Goal: Navigation & Orientation: Find specific page/section

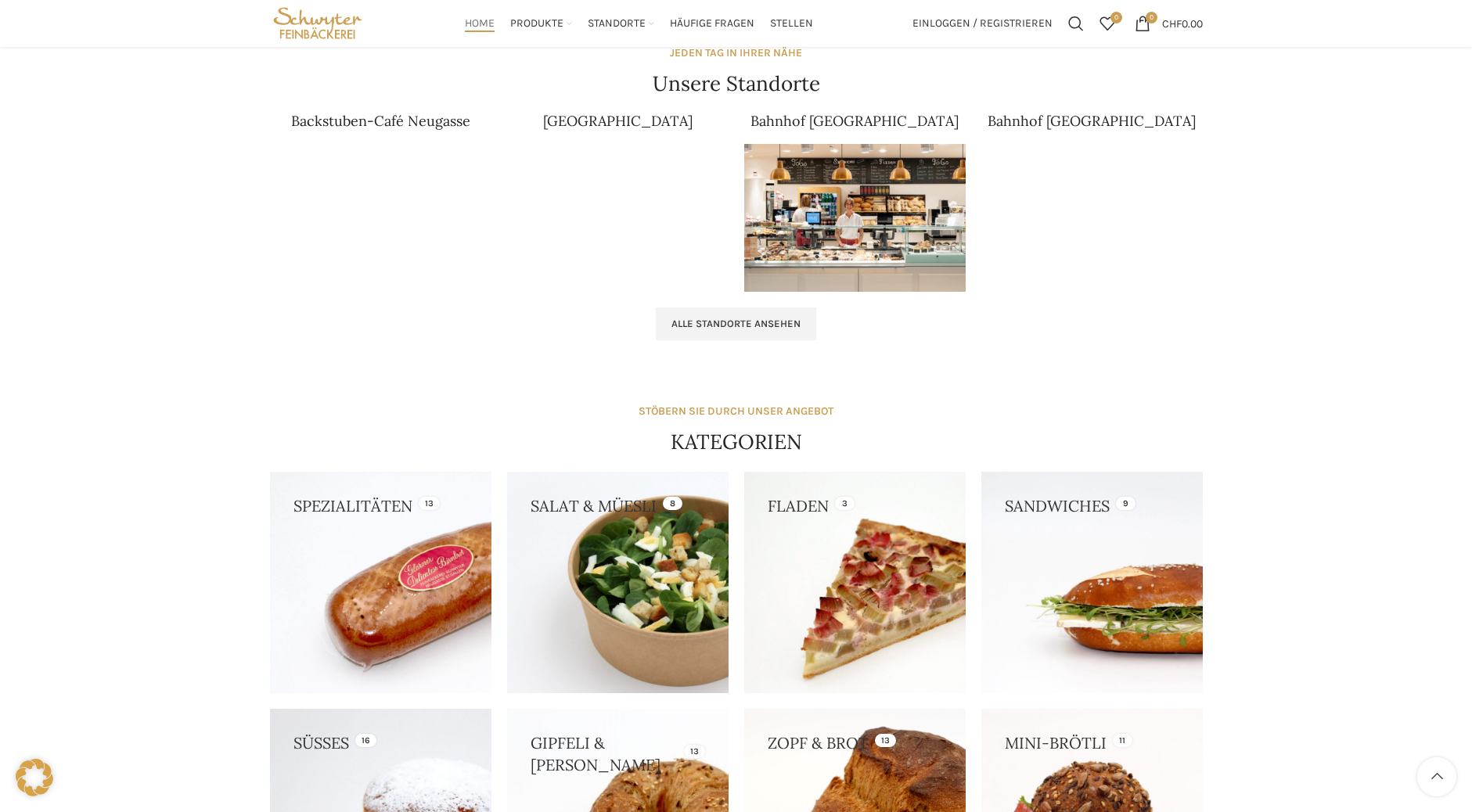
scroll to position [782, 0]
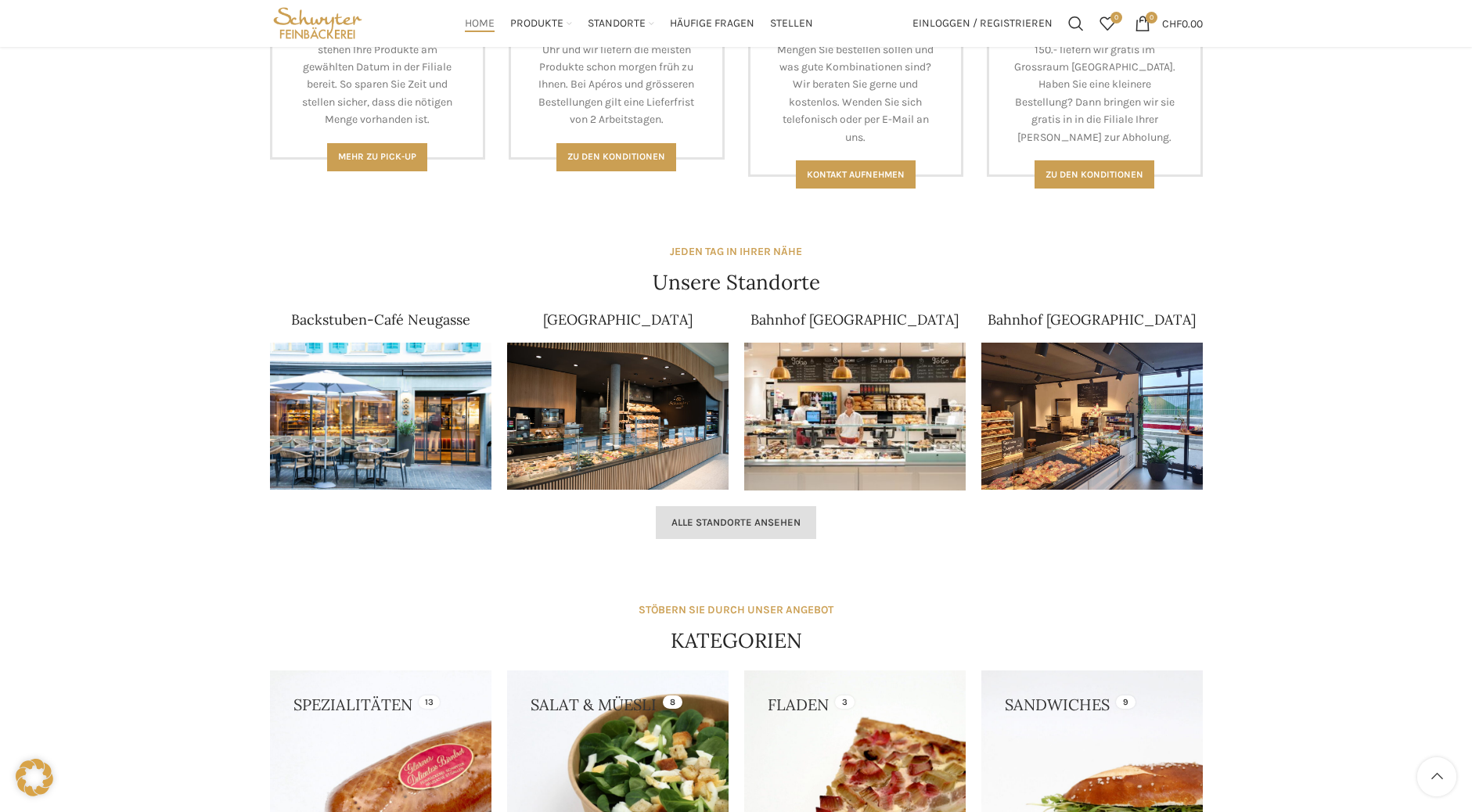
click at [729, 529] on link "Alle Standorte ansehen" at bounding box center [736, 523] width 160 height 33
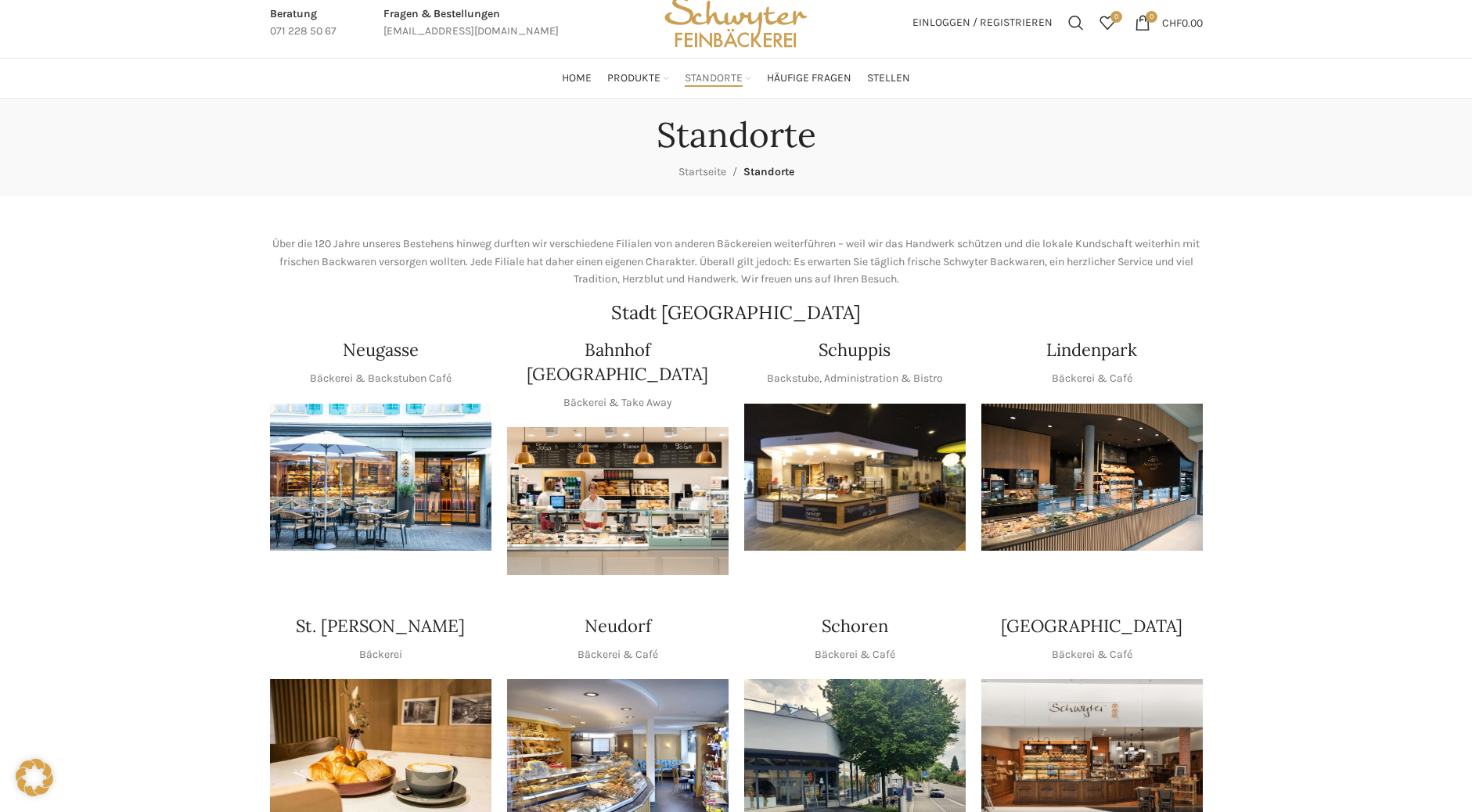
scroll to position [78, 0]
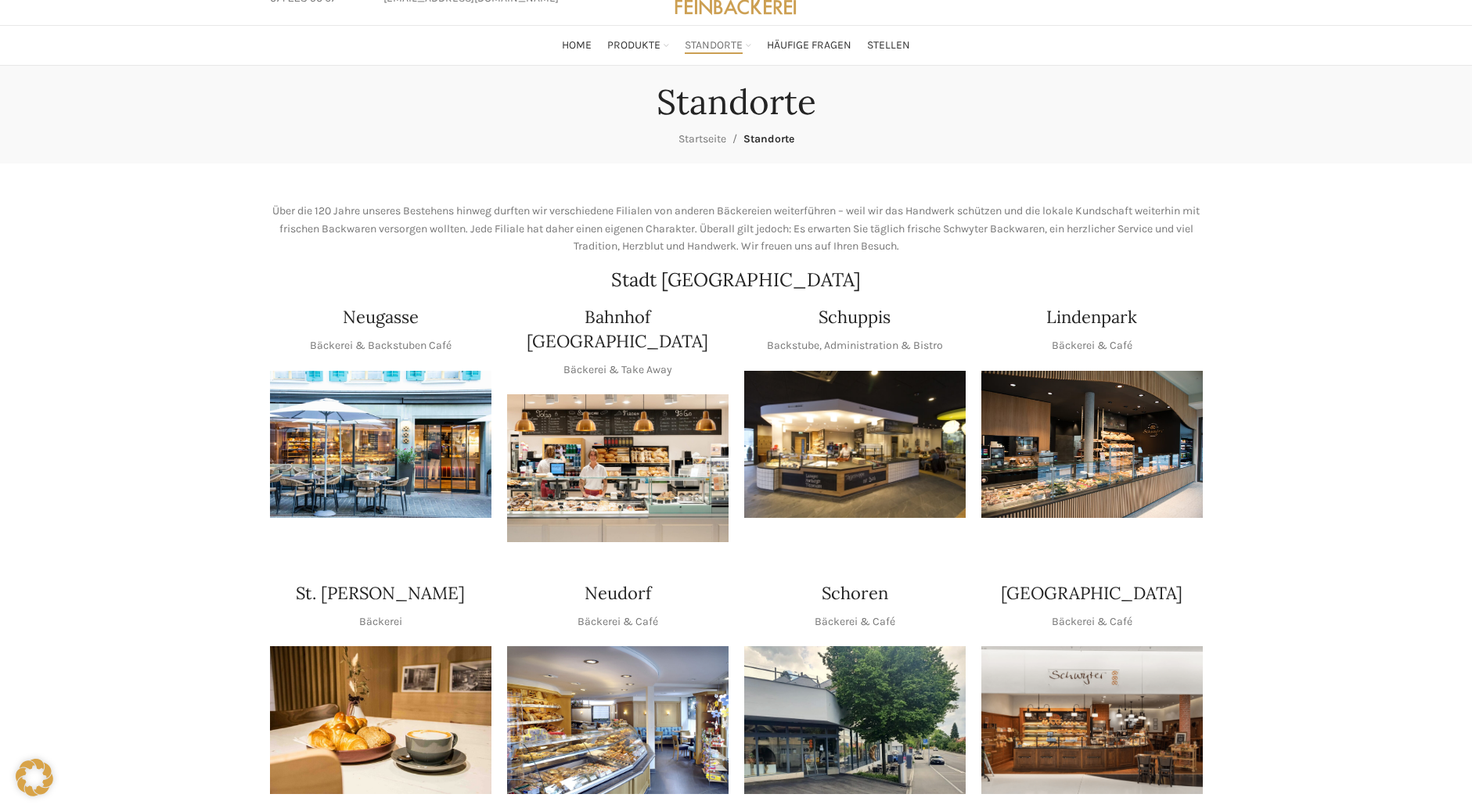
click at [641, 686] on img "1 / 1" at bounding box center [617, 719] width 222 height 148
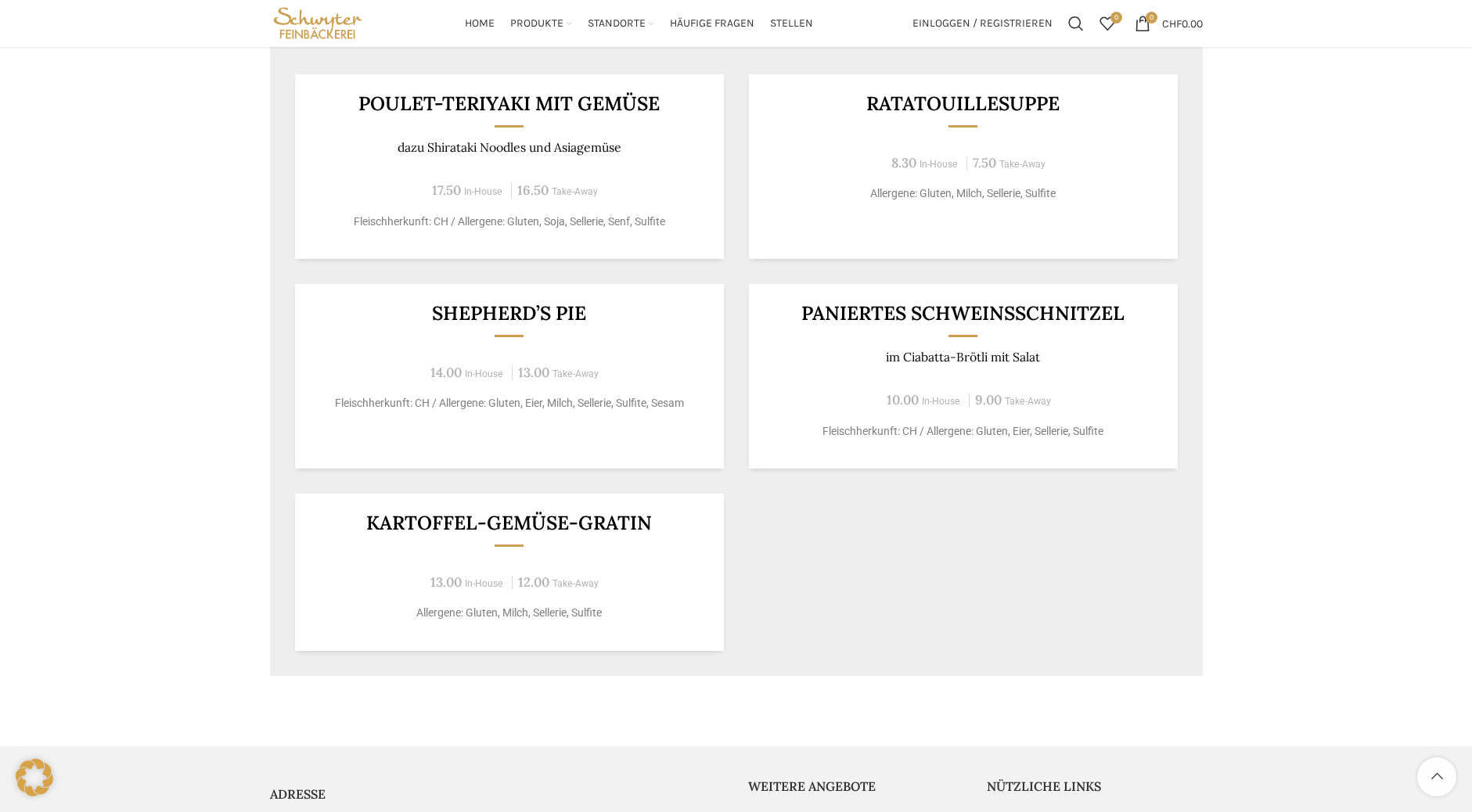
scroll to position [782, 0]
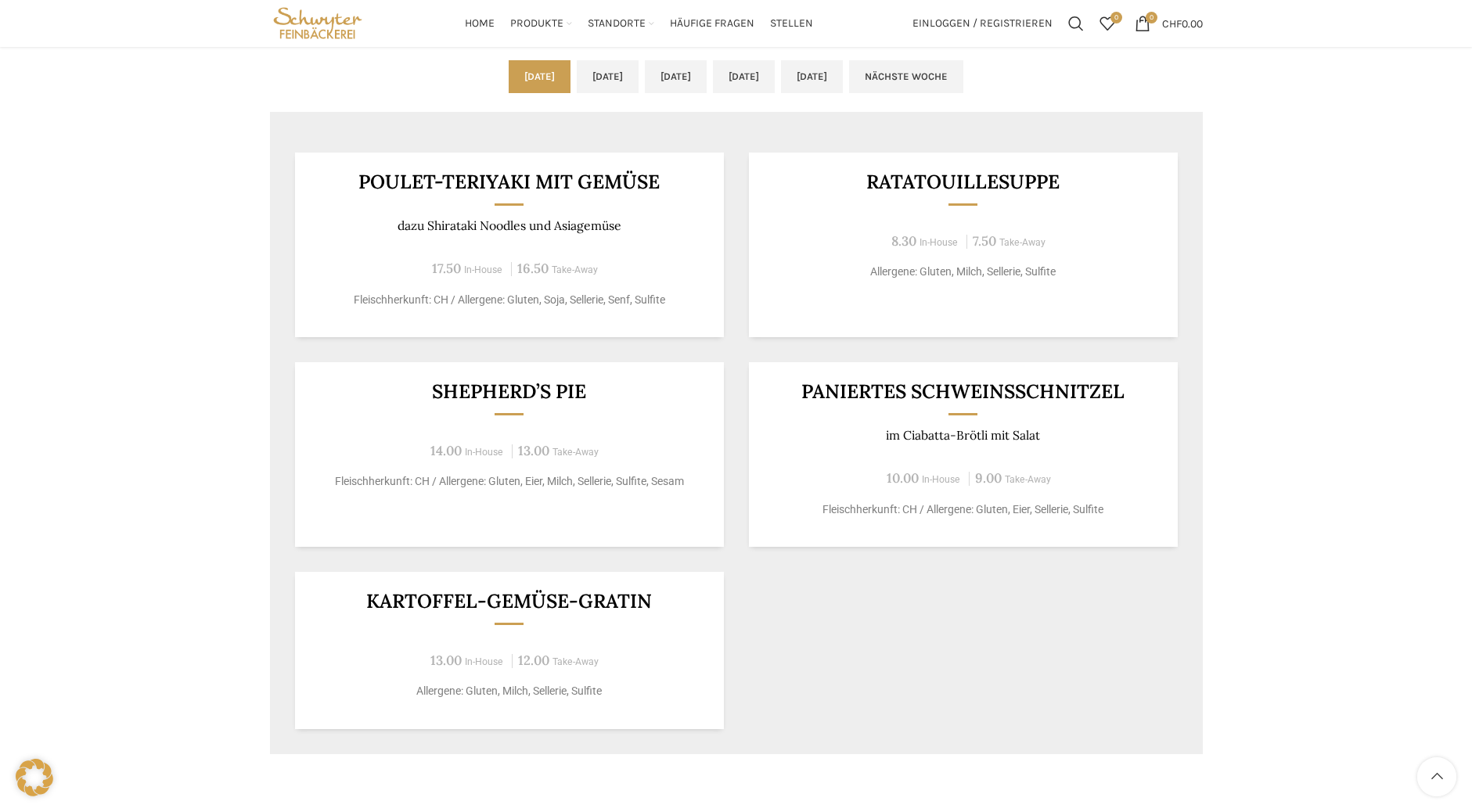
click at [139, 343] on div "Neudorf Beck & Café Wochentag ÖFFNUNGSZEITEN [DATE][GEOGRAPHIC_DATA][DATE] 06:3…" at bounding box center [736, 77] width 1472 height 1431
